Goal: Task Accomplishment & Management: Manage account settings

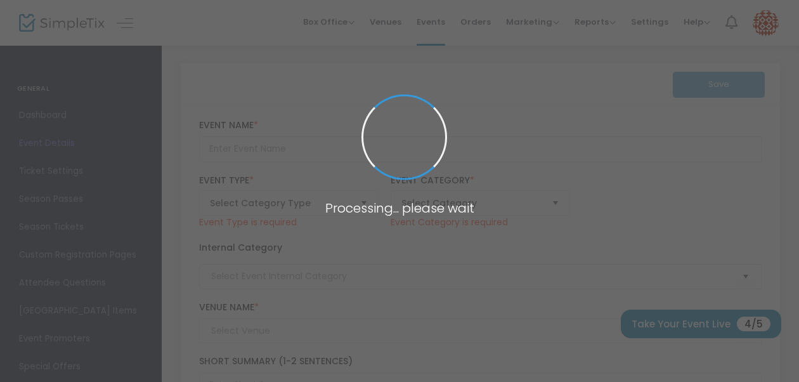
type input "TOP NOTCH ACADEMY CAMP"
type textarea "Our camp is designed for players who been overlooked and have the skills to exp…"
type input "Register Now"
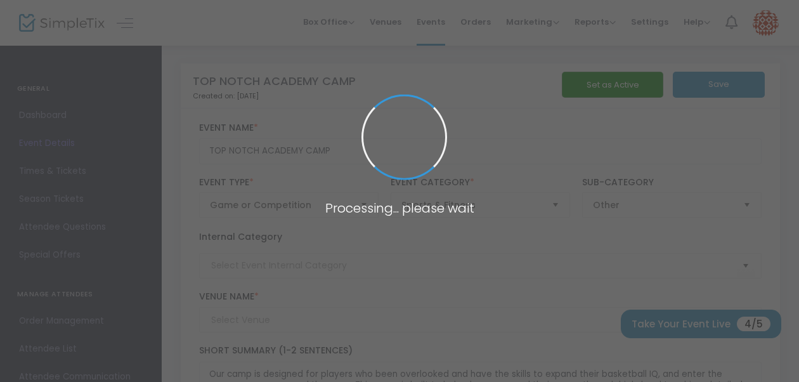
type input "[GEOGRAPHIC_DATA]"
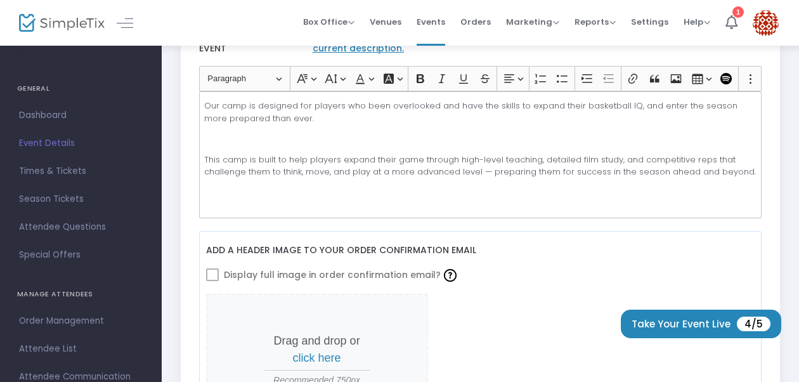
scroll to position [397, 0]
click at [65, 172] on span "Times & Tickets" at bounding box center [81, 171] width 124 height 16
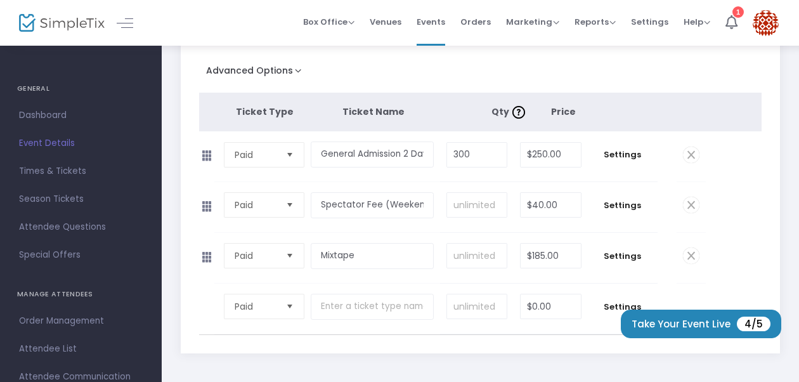
scroll to position [228, 0]
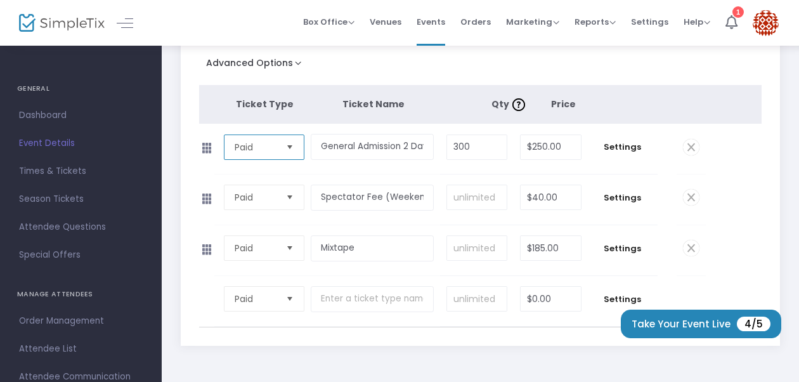
click at [272, 151] on span "Paid" at bounding box center [254, 147] width 41 height 13
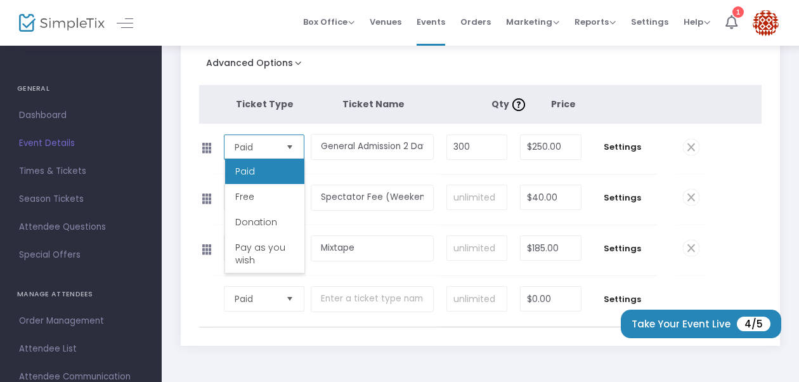
click at [272, 150] on span "Paid" at bounding box center [254, 147] width 41 height 13
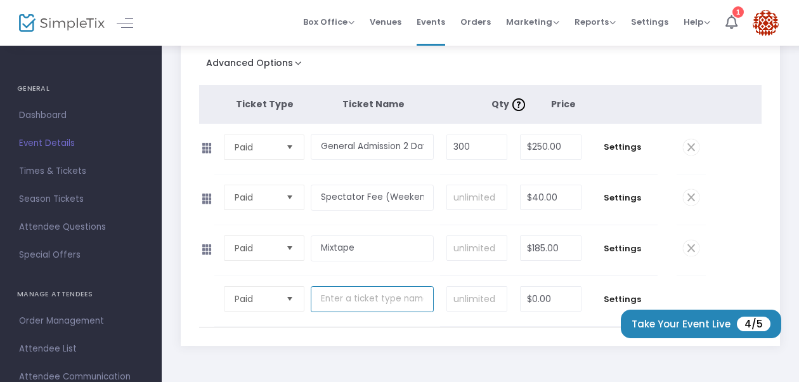
click at [353, 300] on input "text" at bounding box center [372, 299] width 123 height 26
